Goal: Find specific page/section: Find specific page/section

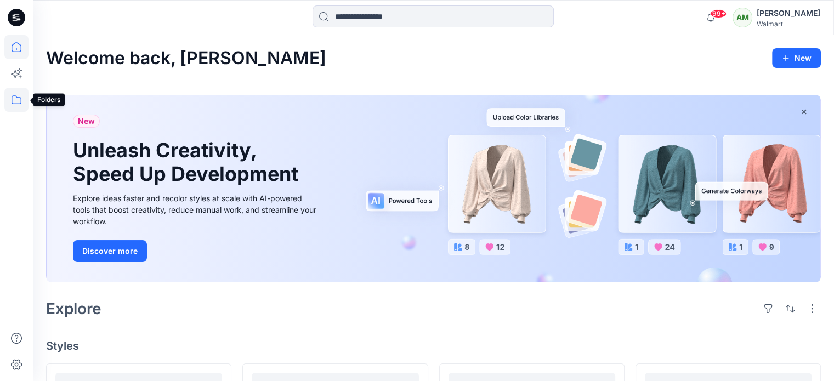
click at [13, 102] on icon at bounding box center [16, 100] width 24 height 24
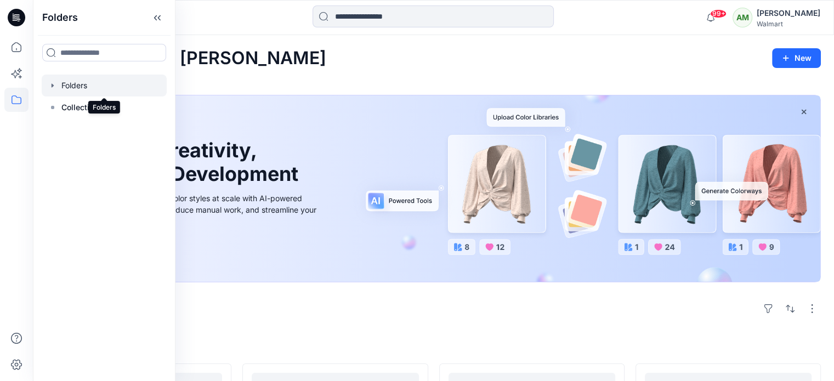
click at [75, 87] on div at bounding box center [104, 86] width 125 height 22
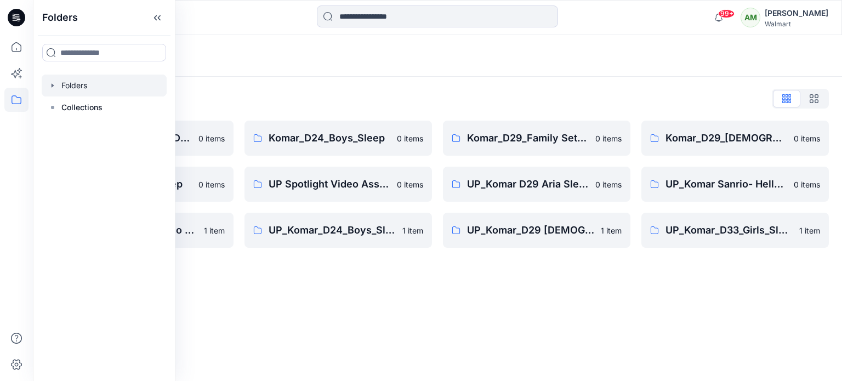
click at [331, 89] on div "Folders List Komar_Climate Right_D29 [DEMOGRAPHIC_DATA] Layering 0 items Komar_…" at bounding box center [437, 169] width 809 height 184
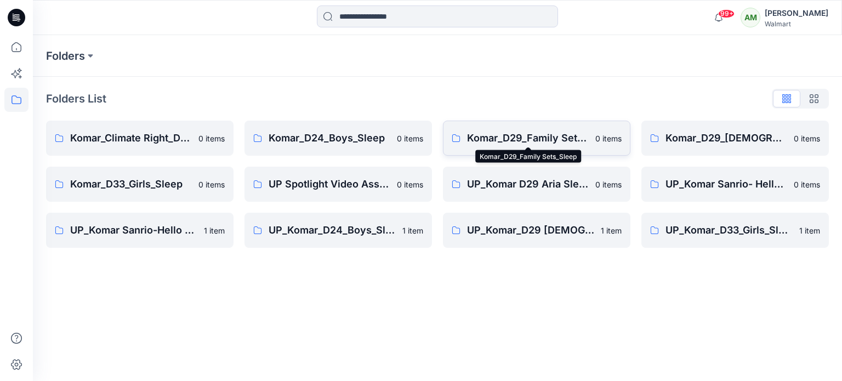
click at [521, 138] on p "Komar_D29_Family Sets_Sleep" at bounding box center [528, 137] width 122 height 15
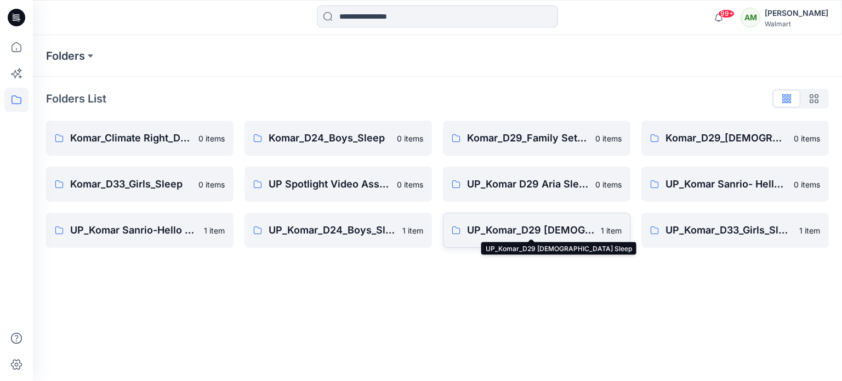
click at [534, 233] on p "UP_Komar_D29 [DEMOGRAPHIC_DATA] Sleep" at bounding box center [530, 230] width 127 height 15
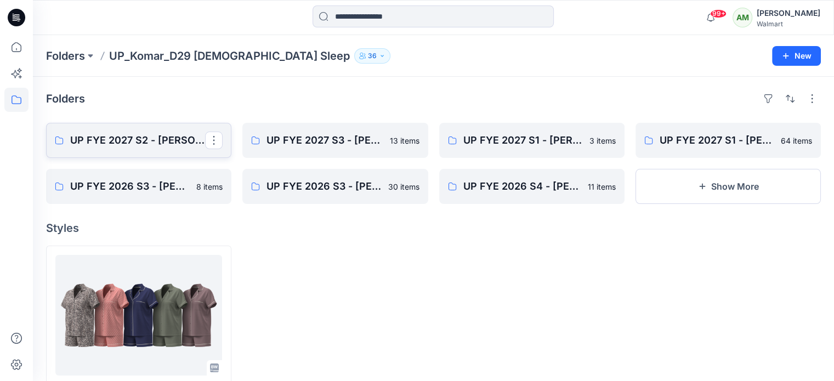
click at [107, 135] on p "UP FYE 2027 S2 - [PERSON_NAME] D29 [DEMOGRAPHIC_DATA] Sleepwear" at bounding box center [137, 140] width 135 height 15
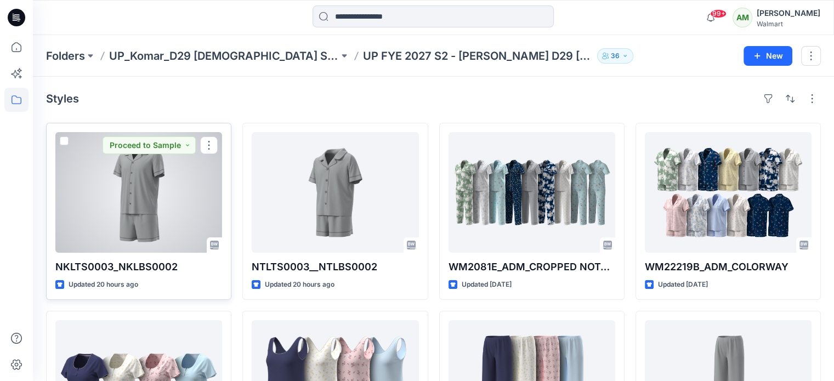
click at [146, 197] on div at bounding box center [138, 192] width 167 height 121
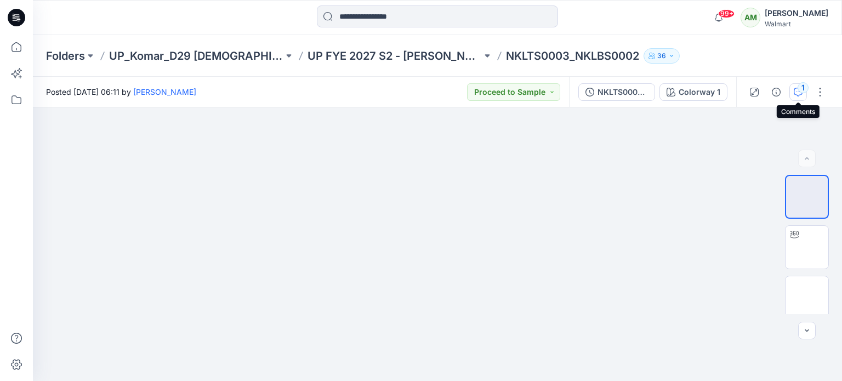
click at [796, 85] on button "1" at bounding box center [798, 92] width 18 height 18
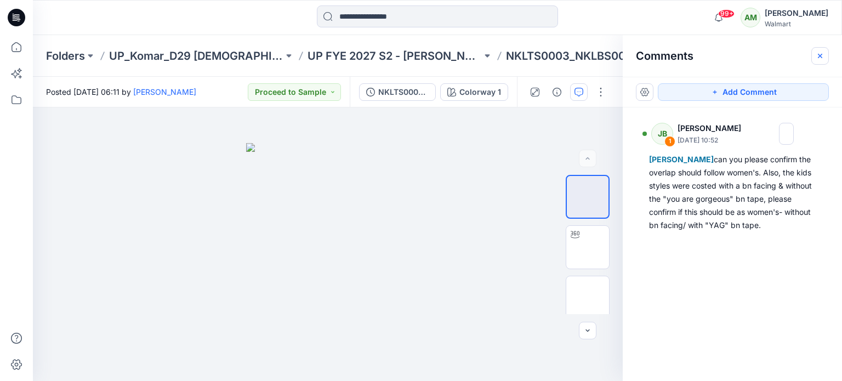
click at [821, 58] on icon "button" at bounding box center [820, 56] width 9 height 9
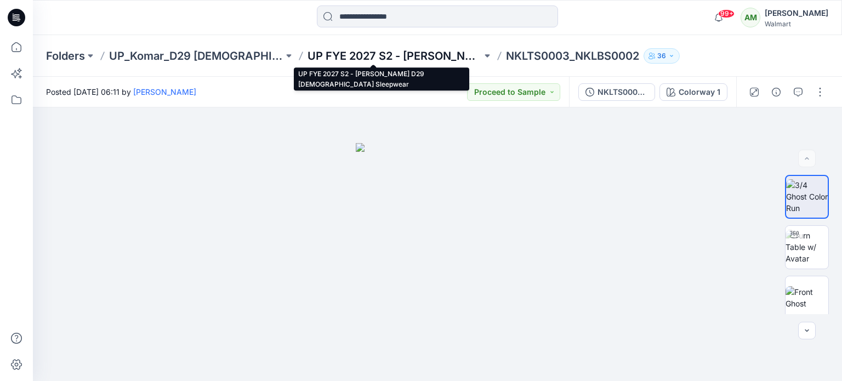
click at [401, 59] on p "UP FYE 2027 S2 - [PERSON_NAME] D29 [DEMOGRAPHIC_DATA] Sleepwear" at bounding box center [395, 55] width 174 height 15
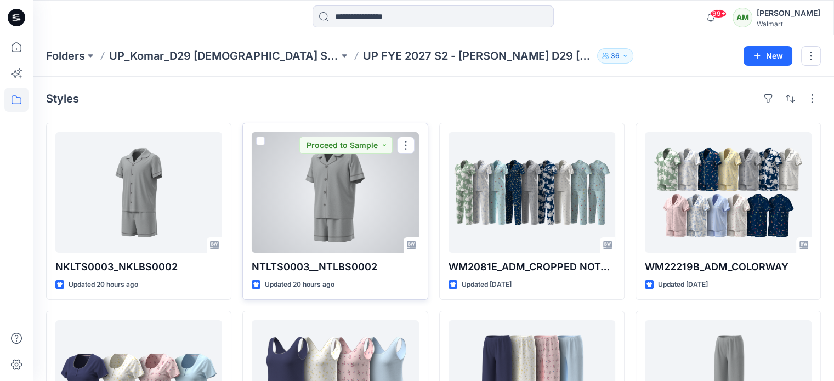
click at [338, 181] on div at bounding box center [335, 192] width 167 height 121
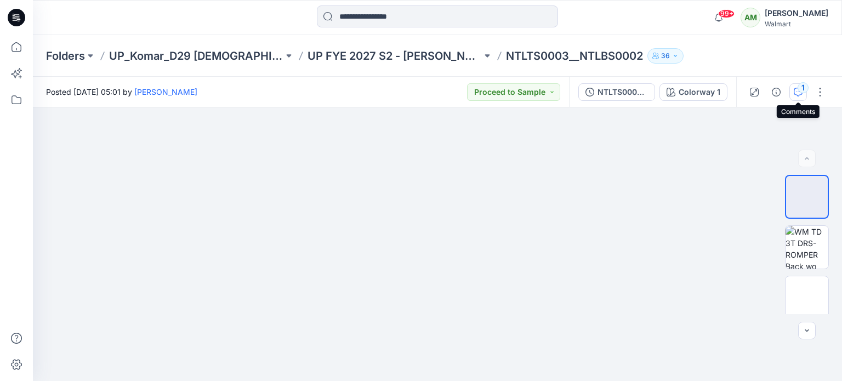
click at [798, 87] on div "1" at bounding box center [803, 87] width 11 height 11
